Goal: Find specific page/section

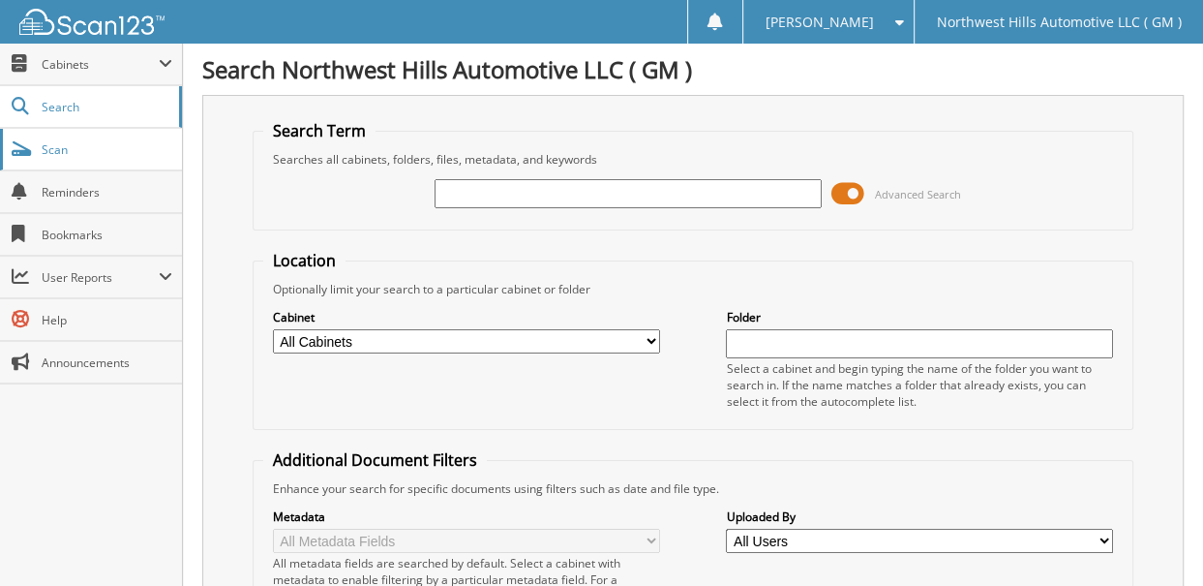
click at [45, 154] on span "Scan" at bounding box center [107, 149] width 131 height 16
click at [591, 192] on input "text" at bounding box center [628, 193] width 387 height 29
type input "71372"
click at [78, 95] on link "Search" at bounding box center [91, 107] width 182 height 42
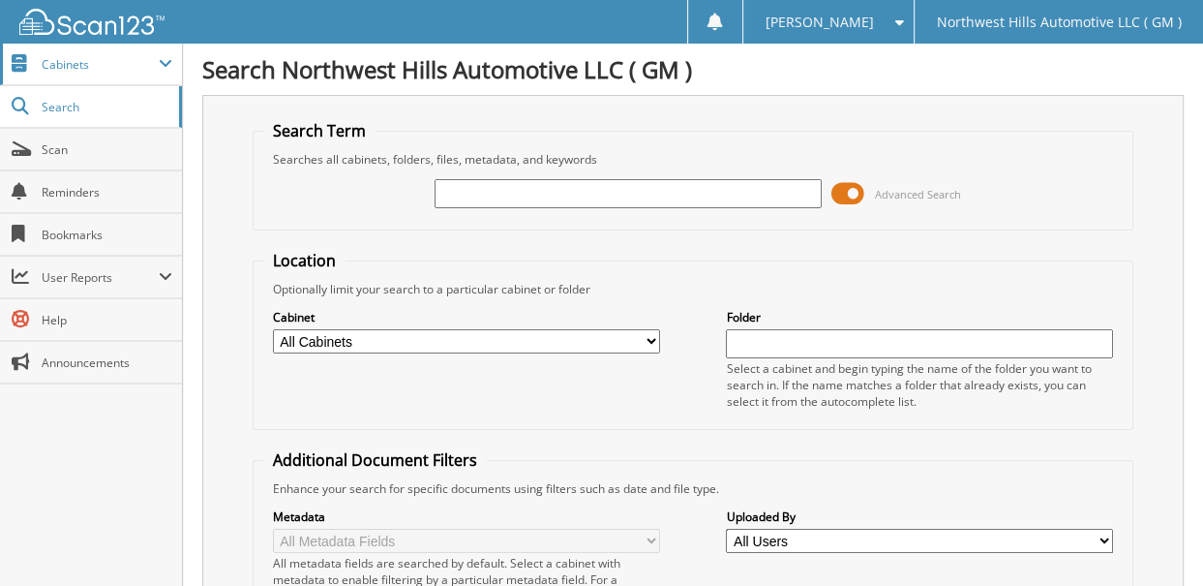
click at [99, 71] on span "Cabinets" at bounding box center [100, 64] width 117 height 16
